Goal: Task Accomplishment & Management: Use online tool/utility

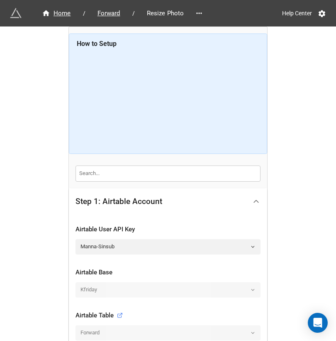
click at [251, 197] on icon at bounding box center [255, 201] width 9 height 9
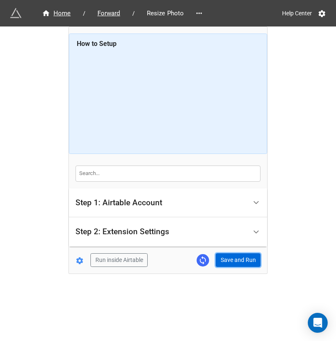
click at [240, 260] on button "Save and Run" at bounding box center [237, 261] width 45 height 14
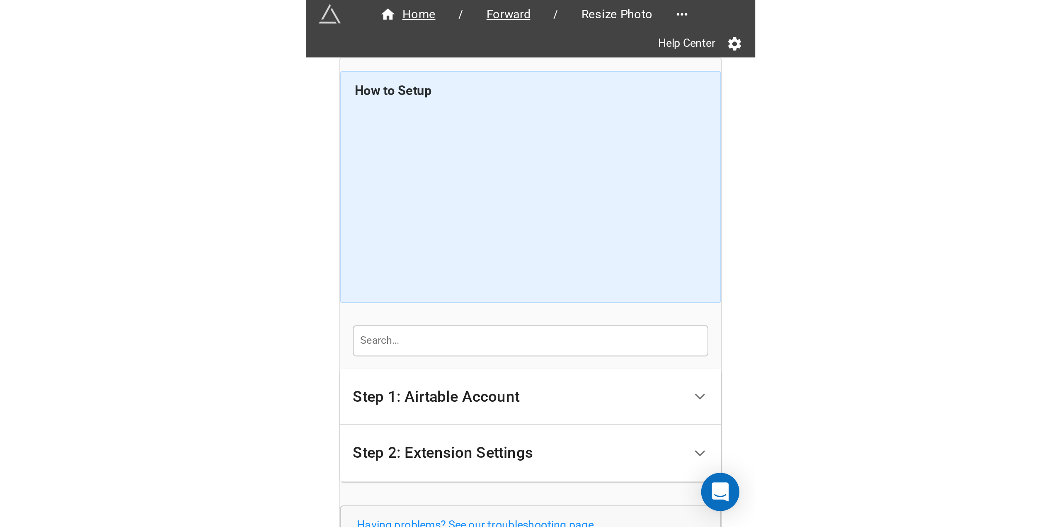
scroll to position [75, 0]
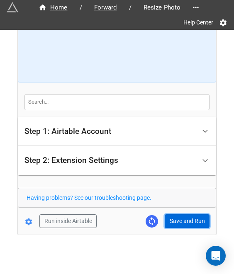
click at [190, 218] on button "Save and Run" at bounding box center [186, 221] width 45 height 14
click at [172, 221] on button "Save and Run" at bounding box center [186, 221] width 45 height 14
click at [174, 223] on button "Save and Run" at bounding box center [186, 221] width 45 height 14
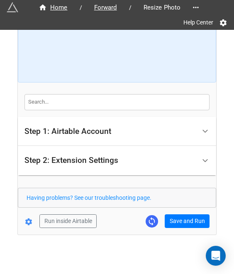
click at [183, 213] on form "How to Setup Step 1: Airtable Account Airtable User API Key Manna-Sinsub Airtab…" at bounding box center [117, 95] width 198 height 266
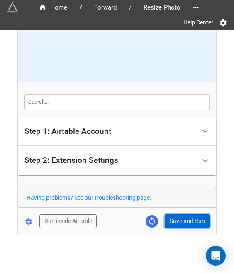
click at [182, 215] on button "Save and Run" at bounding box center [186, 221] width 45 height 14
drag, startPoint x: 176, startPoint y: 218, endPoint x: 180, endPoint y: 218, distance: 4.6
click at [176, 218] on button "Save and Run" at bounding box center [186, 221] width 45 height 14
click at [175, 219] on button "Save and Run" at bounding box center [186, 221] width 45 height 14
click at [184, 221] on button "Save and Run" at bounding box center [186, 221] width 45 height 14
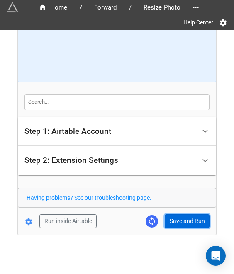
click at [179, 221] on button "Save and Run" at bounding box center [186, 221] width 45 height 14
drag, startPoint x: 182, startPoint y: 218, endPoint x: 185, endPoint y: 205, distance: 12.8
click at [182, 217] on button "Save and Run" at bounding box center [186, 221] width 45 height 14
click at [180, 222] on button "Save and Run" at bounding box center [186, 221] width 45 height 14
drag, startPoint x: 174, startPoint y: 225, endPoint x: 195, endPoint y: 224, distance: 21.1
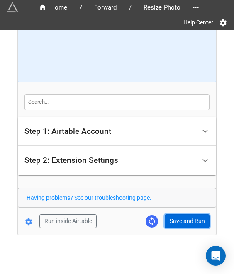
click at [174, 225] on button "Save and Run" at bounding box center [186, 221] width 45 height 14
click at [172, 222] on button "Save and Run" at bounding box center [186, 221] width 45 height 14
click at [181, 220] on button "Save and Run" at bounding box center [186, 221] width 45 height 14
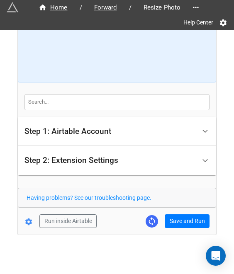
click at [176, 227] on div "Home / Forward / Resize Photo Help Center How to Setup Step 1: Airtable Account…" at bounding box center [117, 94] width 198 height 279
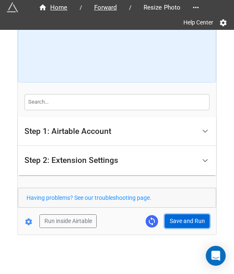
click at [176, 223] on button "Save and Run" at bounding box center [186, 221] width 45 height 14
click at [180, 219] on button "Save and Run" at bounding box center [186, 221] width 45 height 14
click at [181, 216] on button "Save and Run" at bounding box center [186, 221] width 45 height 14
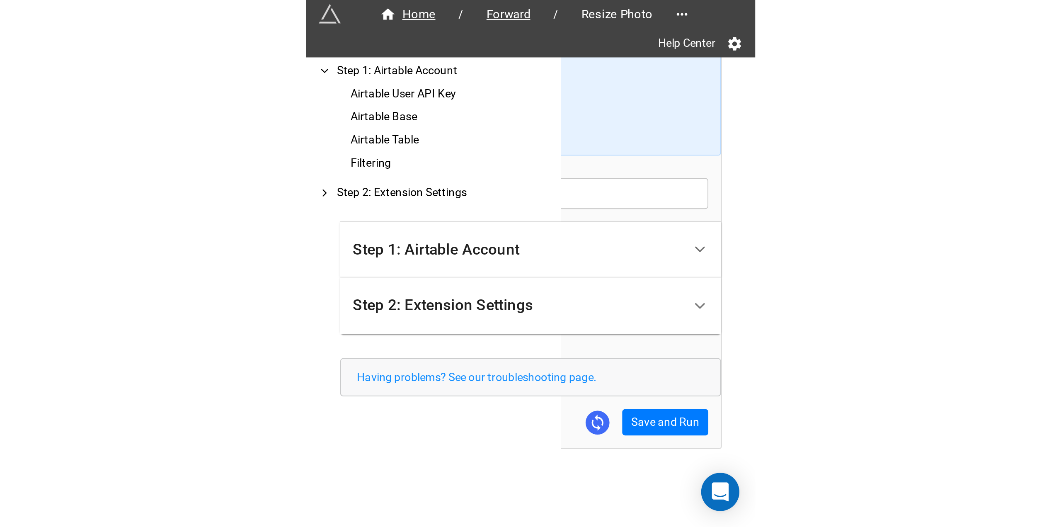
scroll to position [0, 0]
